Goal: Check status: Check status

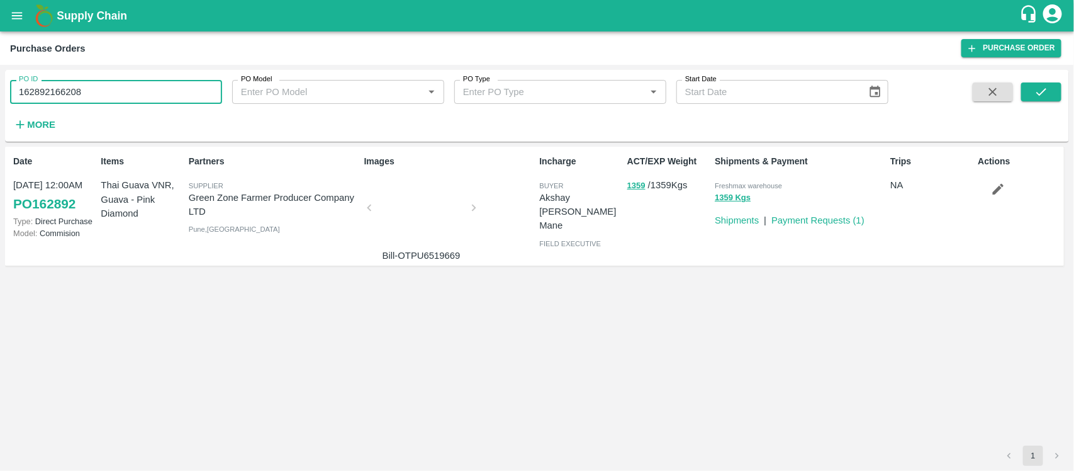
click at [112, 93] on input "162892166208" at bounding box center [116, 92] width 212 height 24
type input "166208"
click at [1043, 92] on icon "submit" at bounding box center [1041, 92] width 10 height 8
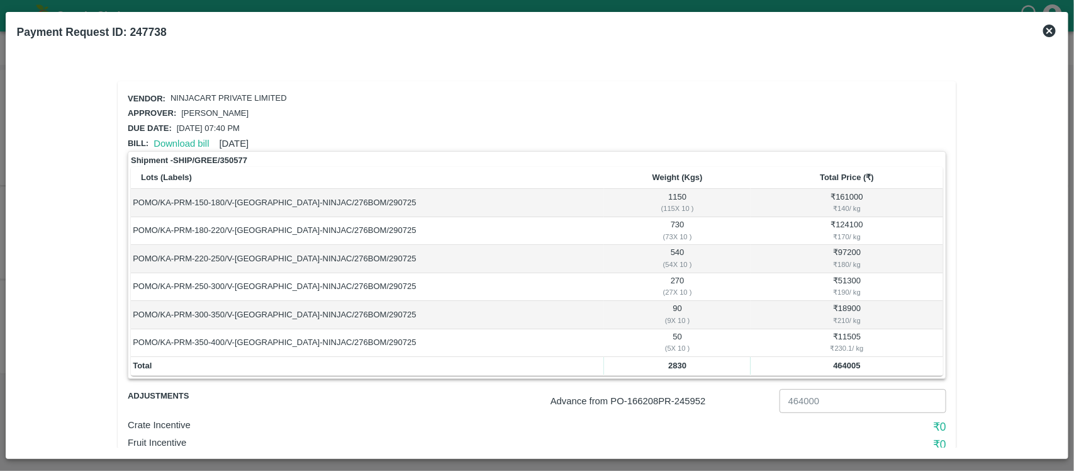
scroll to position [69, 0]
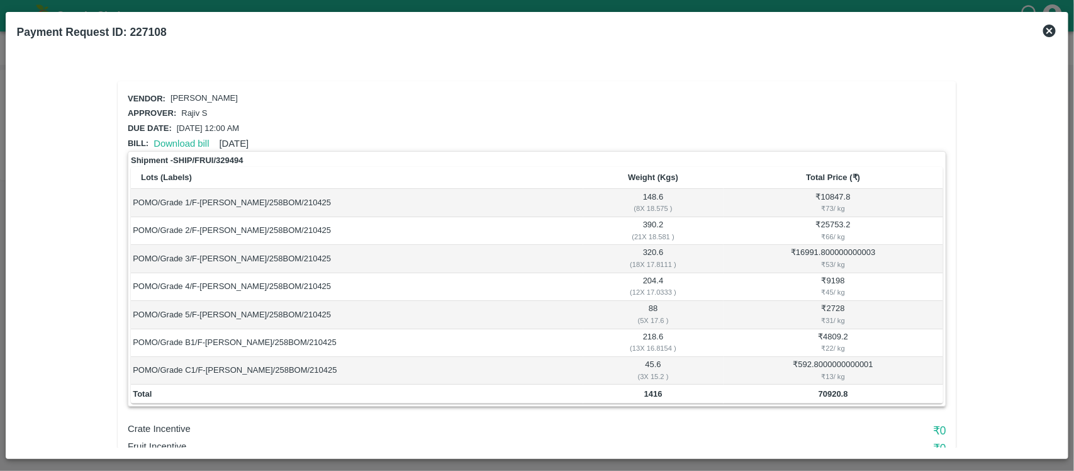
click at [1050, 29] on icon at bounding box center [1049, 31] width 13 height 13
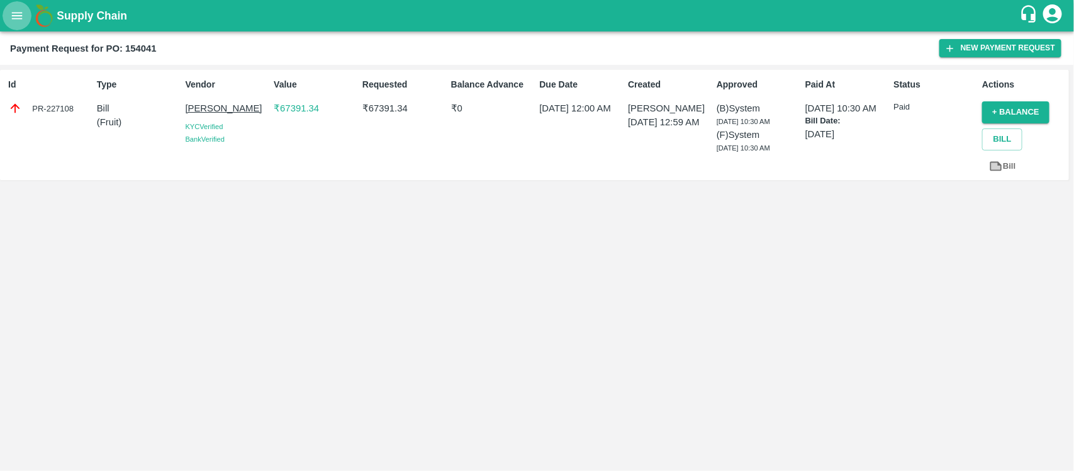
click at [14, 8] on button "open drawer" at bounding box center [17, 15] width 29 height 29
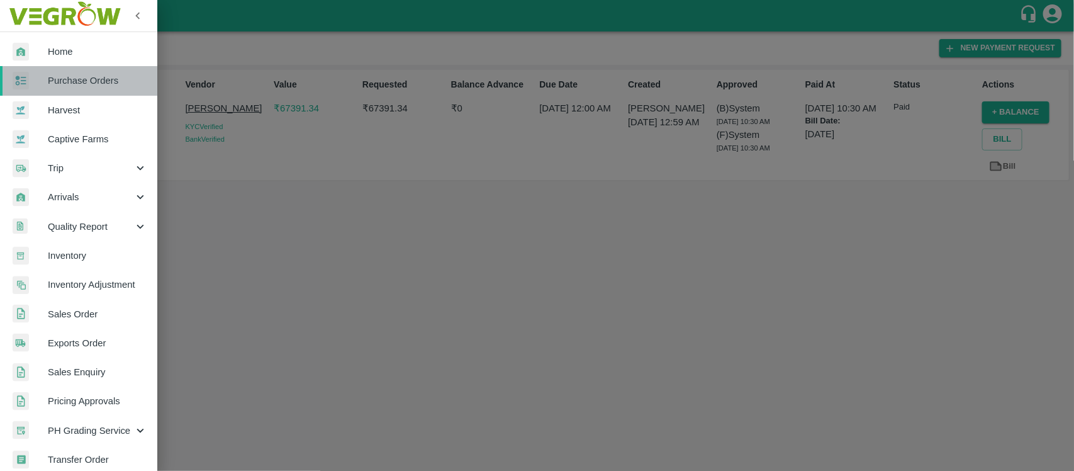
click at [99, 83] on span "Purchase Orders" at bounding box center [97, 81] width 99 height 14
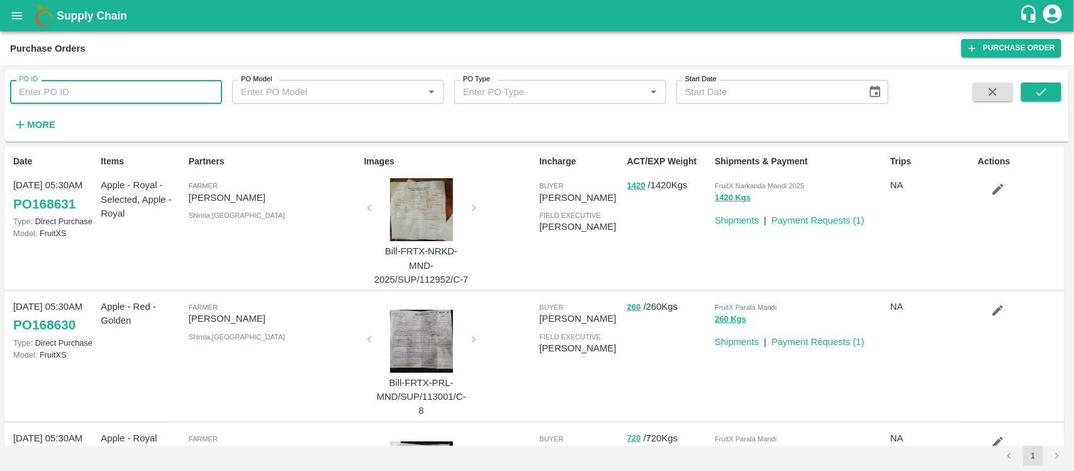
click at [143, 91] on input "PO ID" at bounding box center [116, 92] width 212 height 24
paste input "164606"
click at [1048, 91] on icon "submit" at bounding box center [1042, 92] width 14 height 14
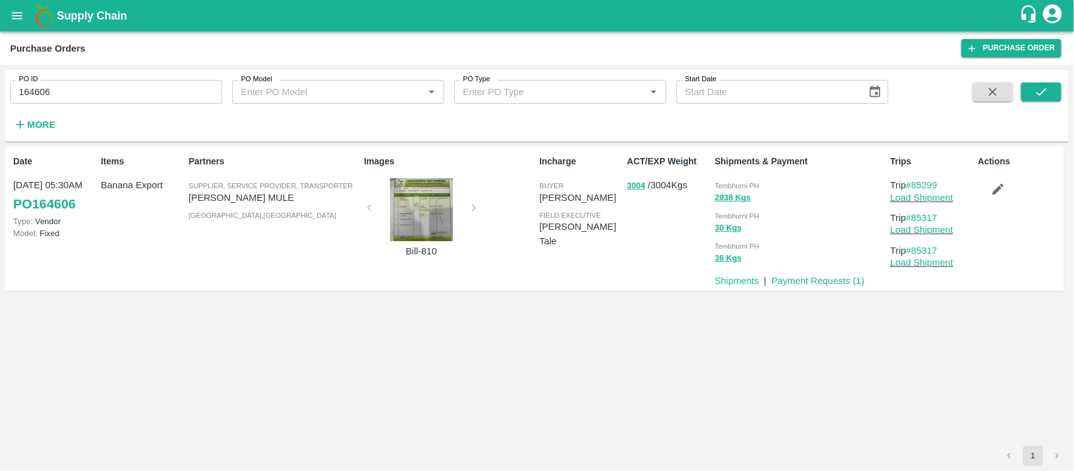
click at [92, 94] on input "164606" at bounding box center [116, 92] width 212 height 24
paste input "text"
type input "163539"
click at [1051, 93] on button "submit" at bounding box center [1041, 91] width 40 height 19
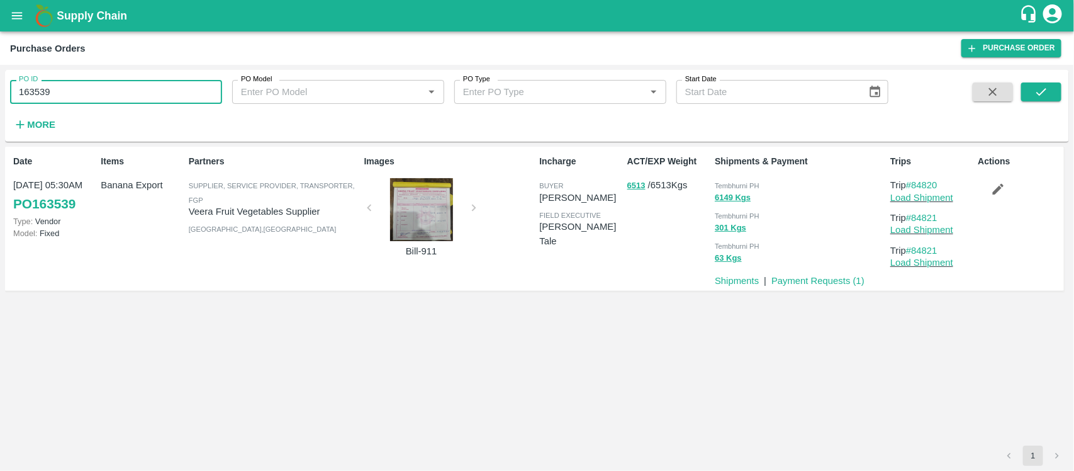
click at [132, 89] on input "163539" at bounding box center [116, 92] width 212 height 24
paste input "text"
click at [1050, 89] on button "submit" at bounding box center [1041, 91] width 40 height 19
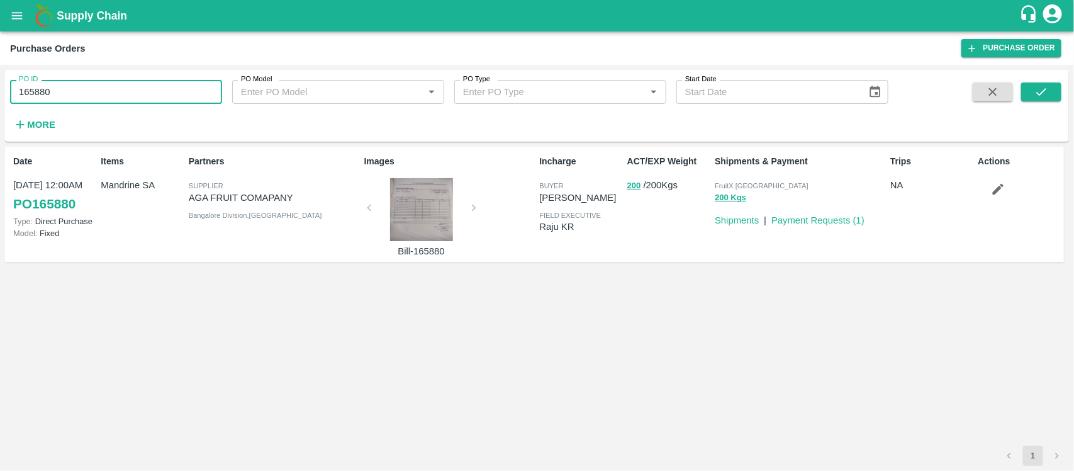
click at [136, 94] on input "165880" at bounding box center [116, 92] width 212 height 24
paste input "text"
click at [1045, 98] on icon "submit" at bounding box center [1042, 92] width 14 height 14
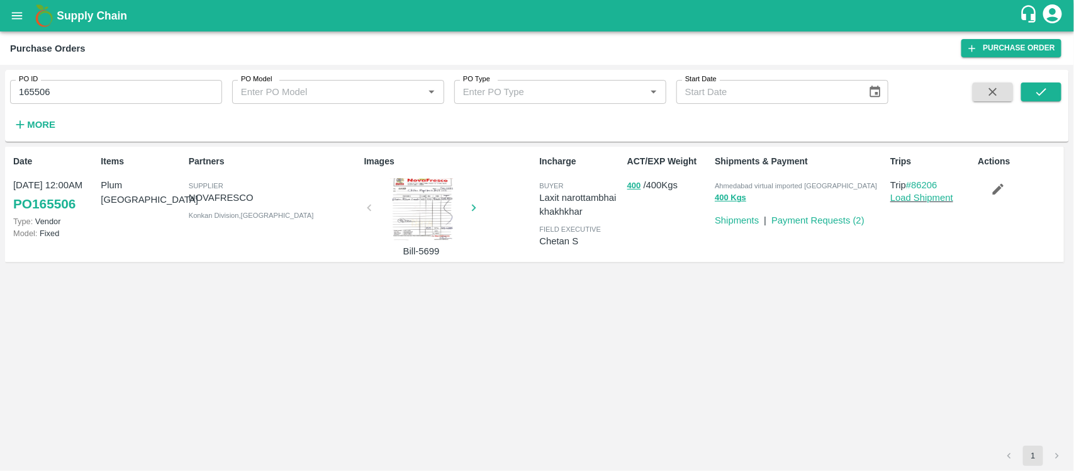
click at [771, 189] on span "Ahmedabad virtual imported [GEOGRAPHIC_DATA]" at bounding box center [796, 186] width 162 height 8
copy p "Ahmedabad virtual imported DC 400 Kgs"
click at [108, 98] on input "165506" at bounding box center [116, 92] width 212 height 24
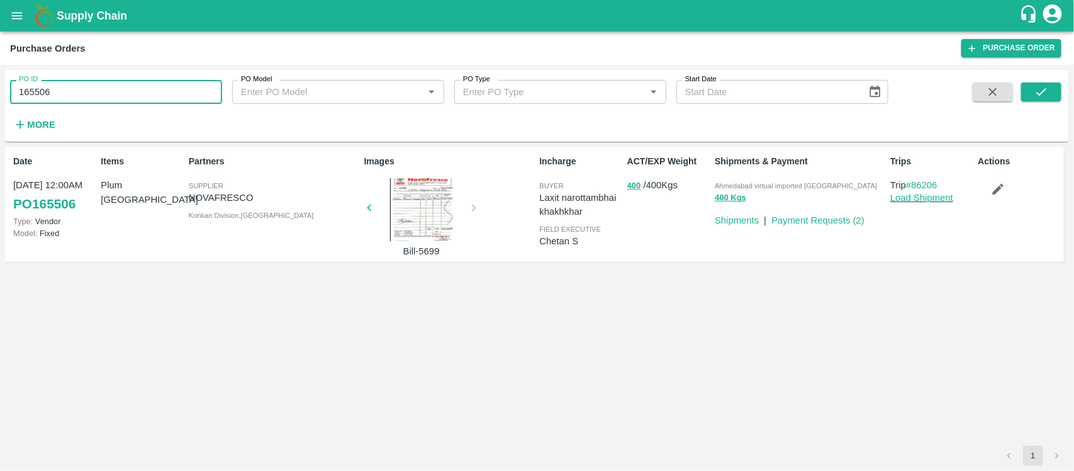
click at [108, 98] on input "165506" at bounding box center [116, 92] width 212 height 24
paste input "text"
click at [1050, 86] on button "submit" at bounding box center [1041, 91] width 40 height 19
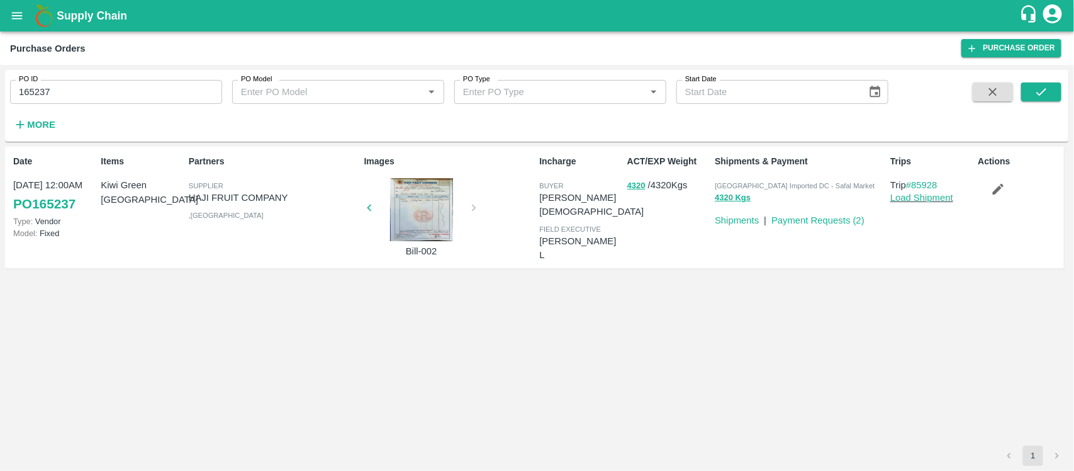
click at [778, 188] on span "[GEOGRAPHIC_DATA] Imported DC - Safal Market" at bounding box center [795, 186] width 160 height 8
copy p "Bangalore Imported DC - Safal Market 4320 Kgs"
click at [133, 90] on input "165237" at bounding box center [116, 92] width 212 height 24
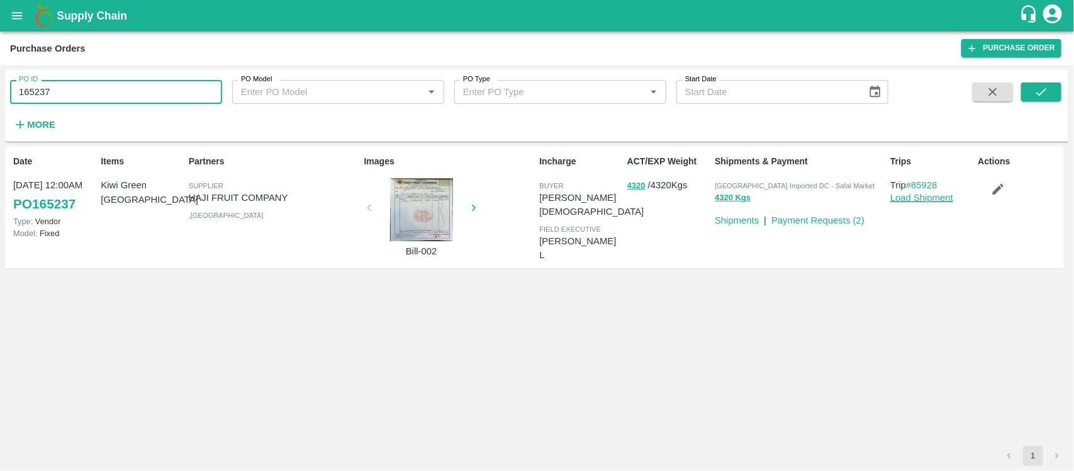
click at [133, 90] on input "165237" at bounding box center [116, 92] width 212 height 24
paste input "text"
click at [1030, 98] on button "submit" at bounding box center [1041, 91] width 40 height 19
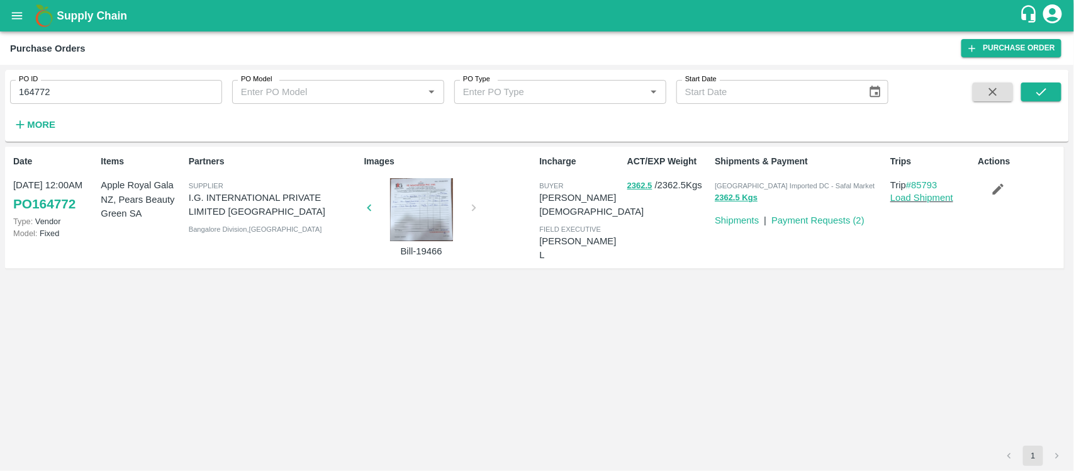
click at [101, 85] on input "164772" at bounding box center [116, 92] width 212 height 24
click at [797, 186] on span "[GEOGRAPHIC_DATA] Imported DC - Safal Market" at bounding box center [795, 186] width 160 height 8
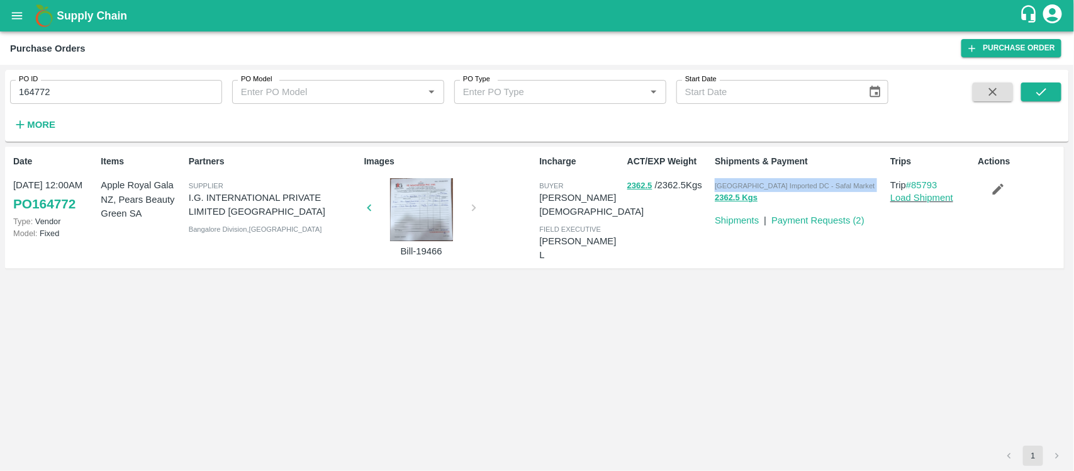
copy p "Bangalore Imported DC - Safal Market 2362.5 Kgs"
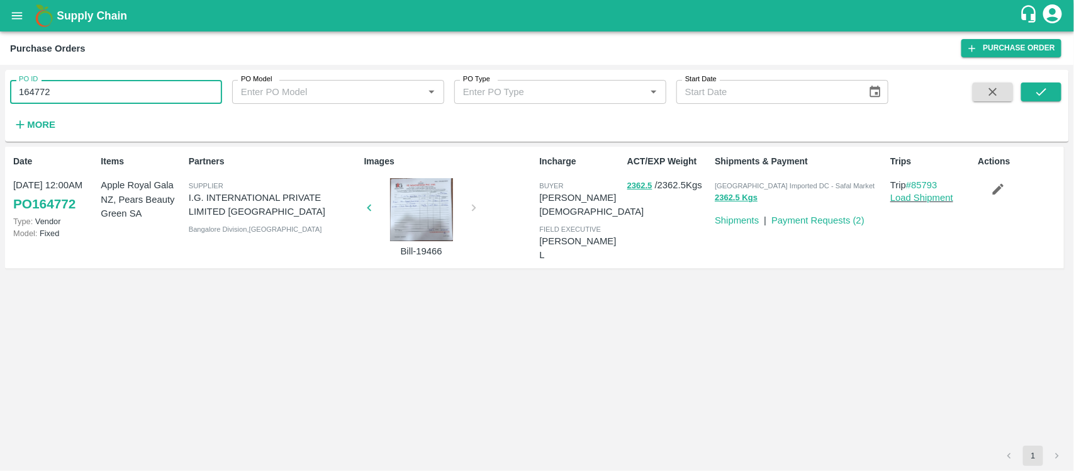
click at [116, 94] on input "164772" at bounding box center [116, 92] width 212 height 24
paste input "text"
click at [1052, 94] on button "submit" at bounding box center [1041, 91] width 40 height 19
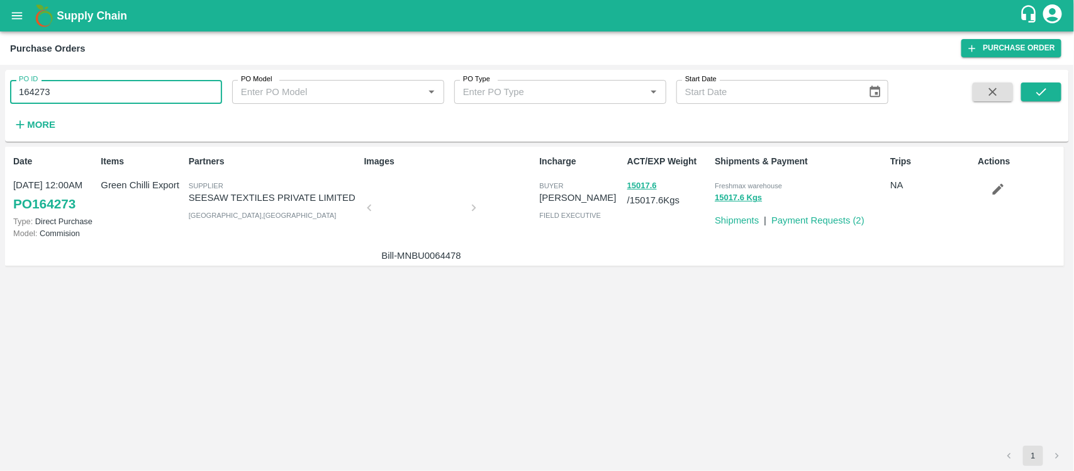
click at [70, 90] on input "164273" at bounding box center [116, 92] width 212 height 24
paste input "text"
type input "164773"
click at [1040, 87] on icon "submit" at bounding box center [1042, 92] width 14 height 14
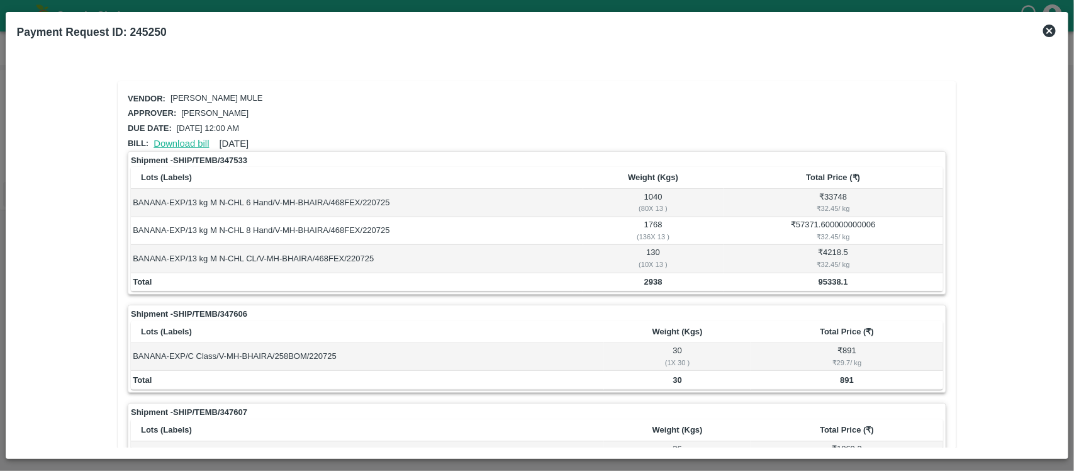
click at [186, 139] on link "Download bill" at bounding box center [181, 143] width 55 height 10
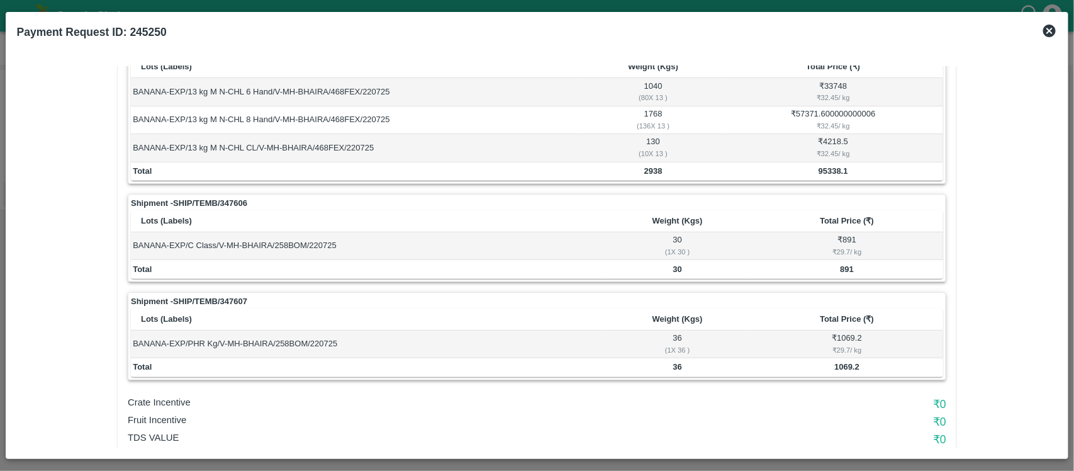
scroll to position [158, 0]
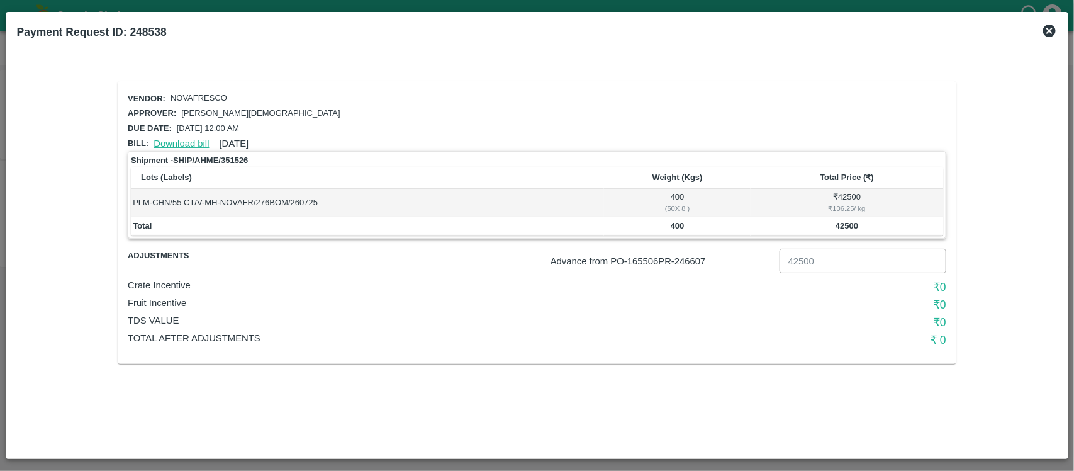
click at [186, 138] on link "Download bill" at bounding box center [181, 143] width 55 height 10
click at [177, 142] on link "Download bill" at bounding box center [181, 143] width 55 height 10
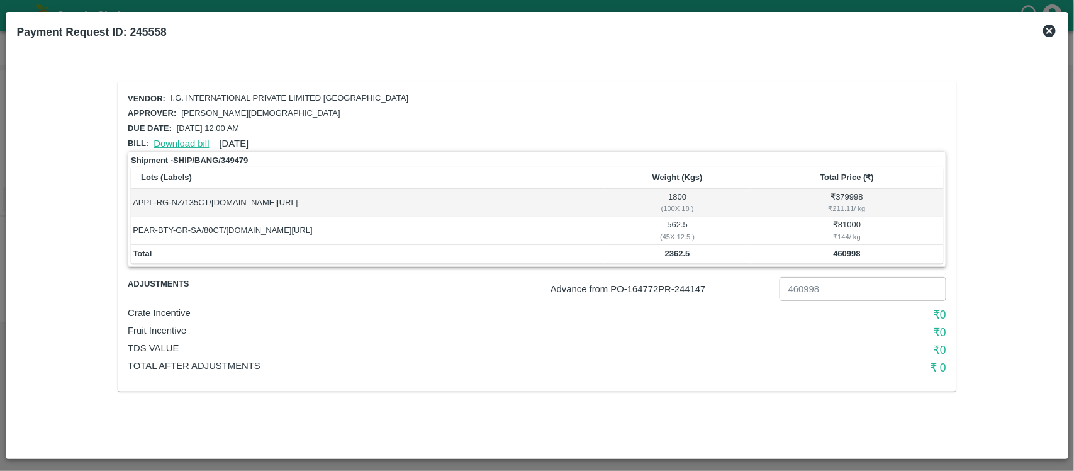
click at [159, 138] on link "Download bill" at bounding box center [181, 143] width 55 height 10
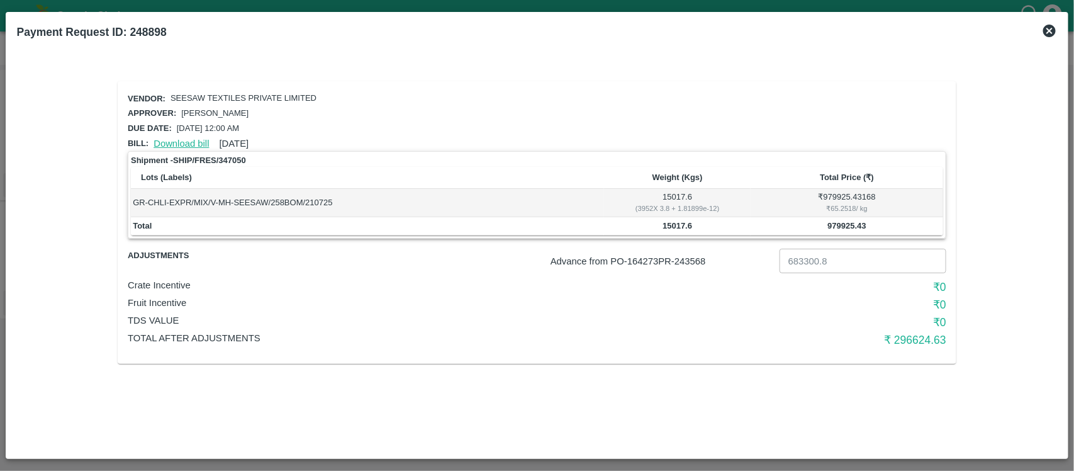
click at [177, 139] on link "Download bill" at bounding box center [181, 143] width 55 height 10
click at [149, 35] on b "Payment Request ID: 248898" at bounding box center [92, 32] width 150 height 13
copy b "248898"
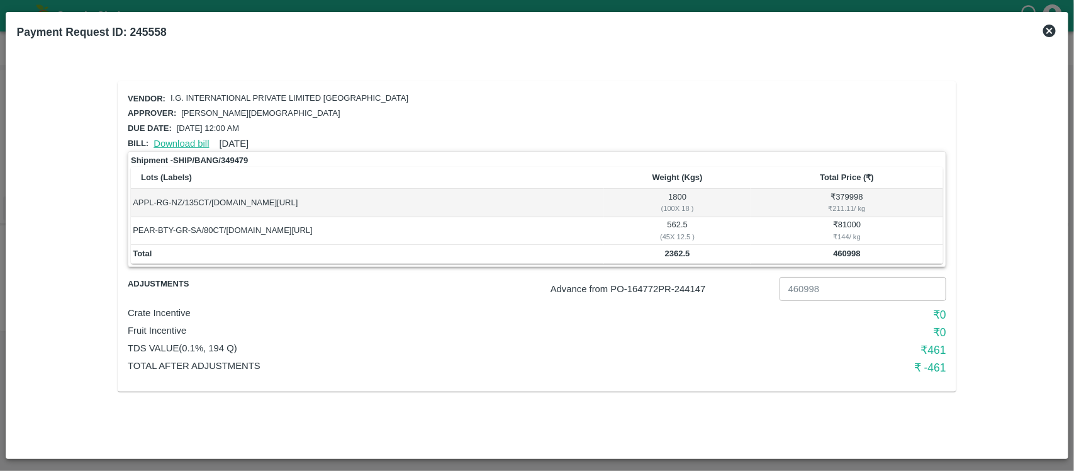
click at [165, 138] on link "Download bill" at bounding box center [181, 143] width 55 height 10
click at [700, 284] on p "Advance from PO- 164772 PR- 244147" at bounding box center [663, 289] width 224 height 14
copy p "244147"
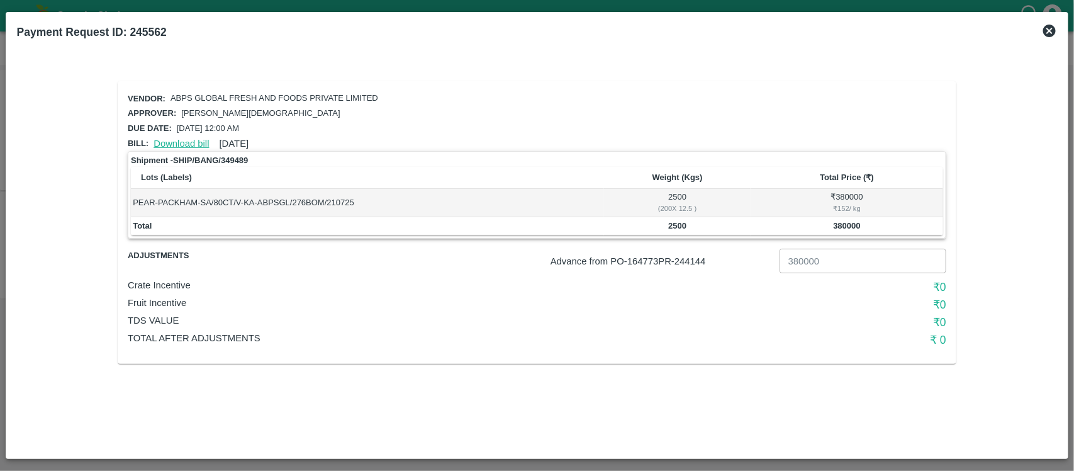
click at [181, 140] on link "Download bill" at bounding box center [181, 143] width 55 height 10
